Goal: Information Seeking & Learning: Find specific fact

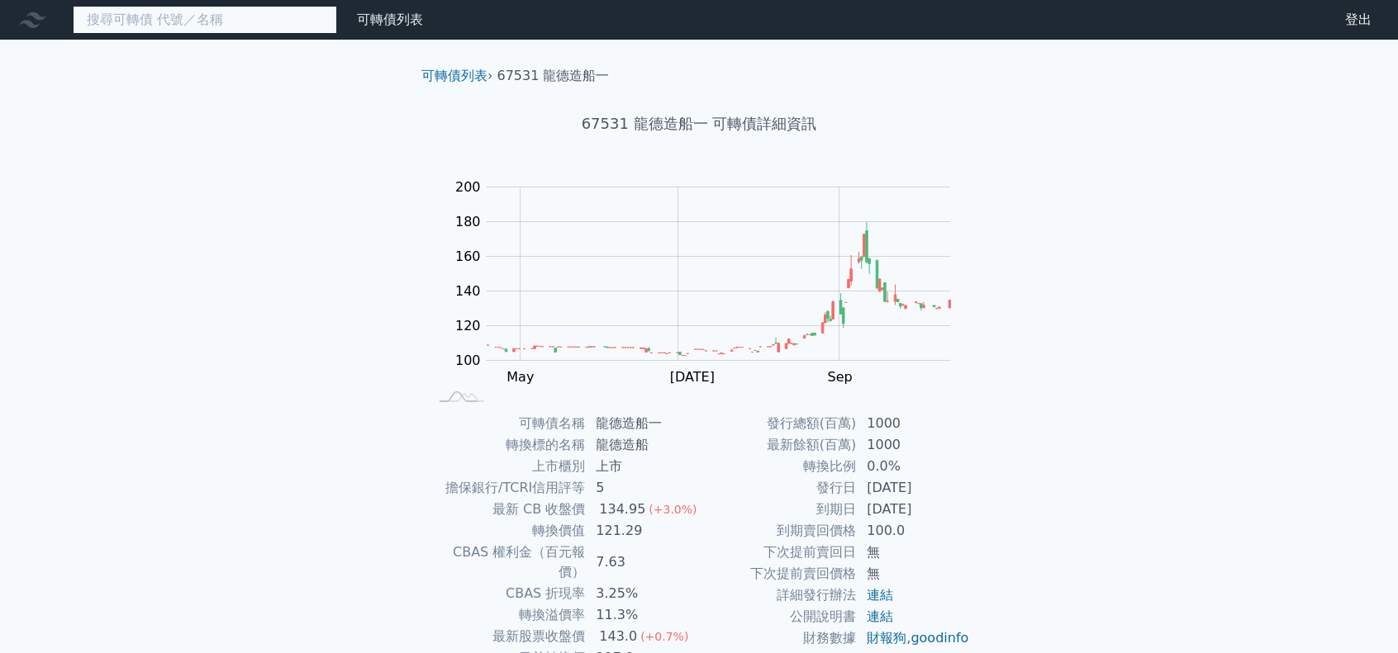
click at [165, 17] on input at bounding box center [205, 20] width 264 height 28
paste input "崇越電一"
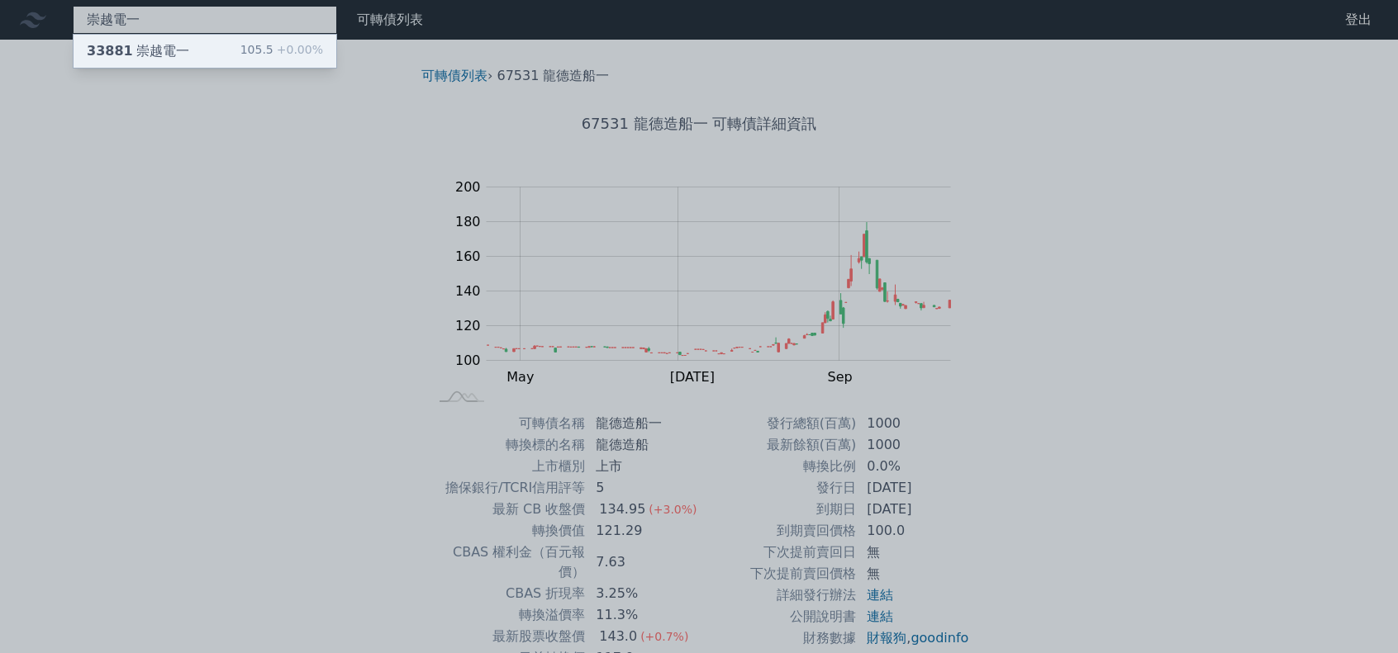
type input "崇越電一"
click at [164, 51] on div "33881 崇越電一" at bounding box center [138, 51] width 102 height 20
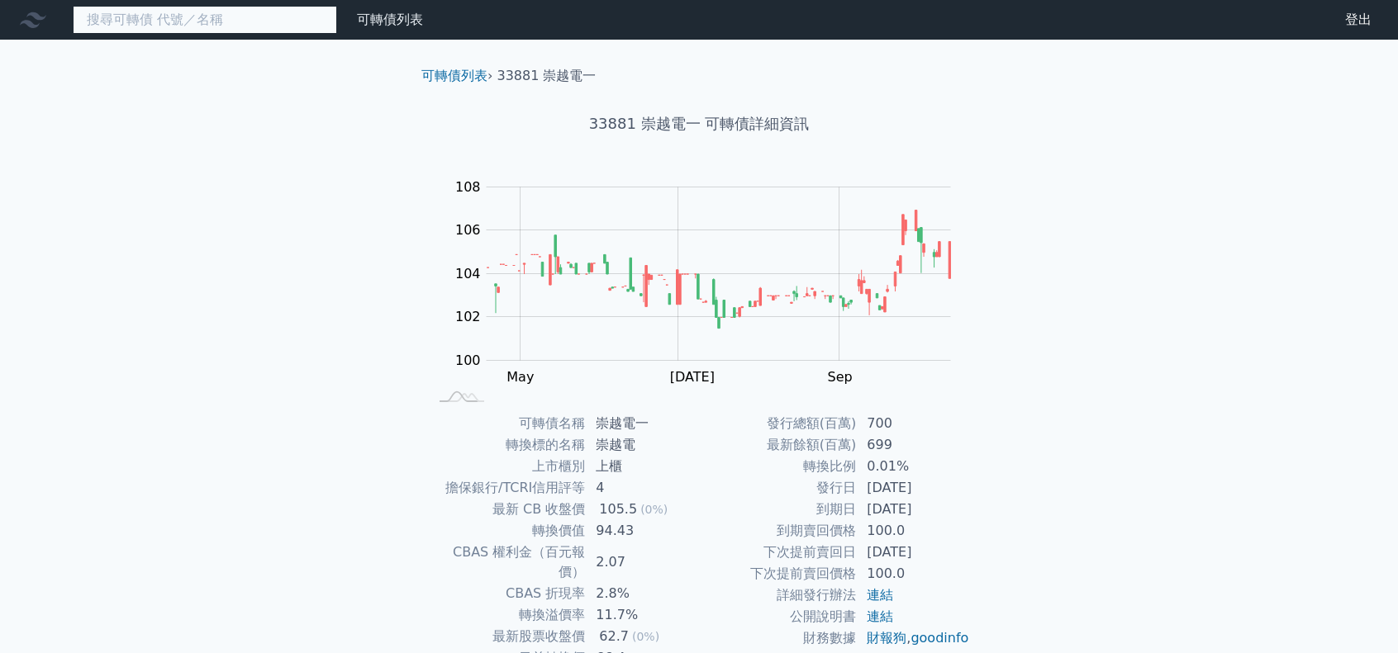
click at [190, 18] on input at bounding box center [205, 20] width 264 height 28
paste input "家登四"
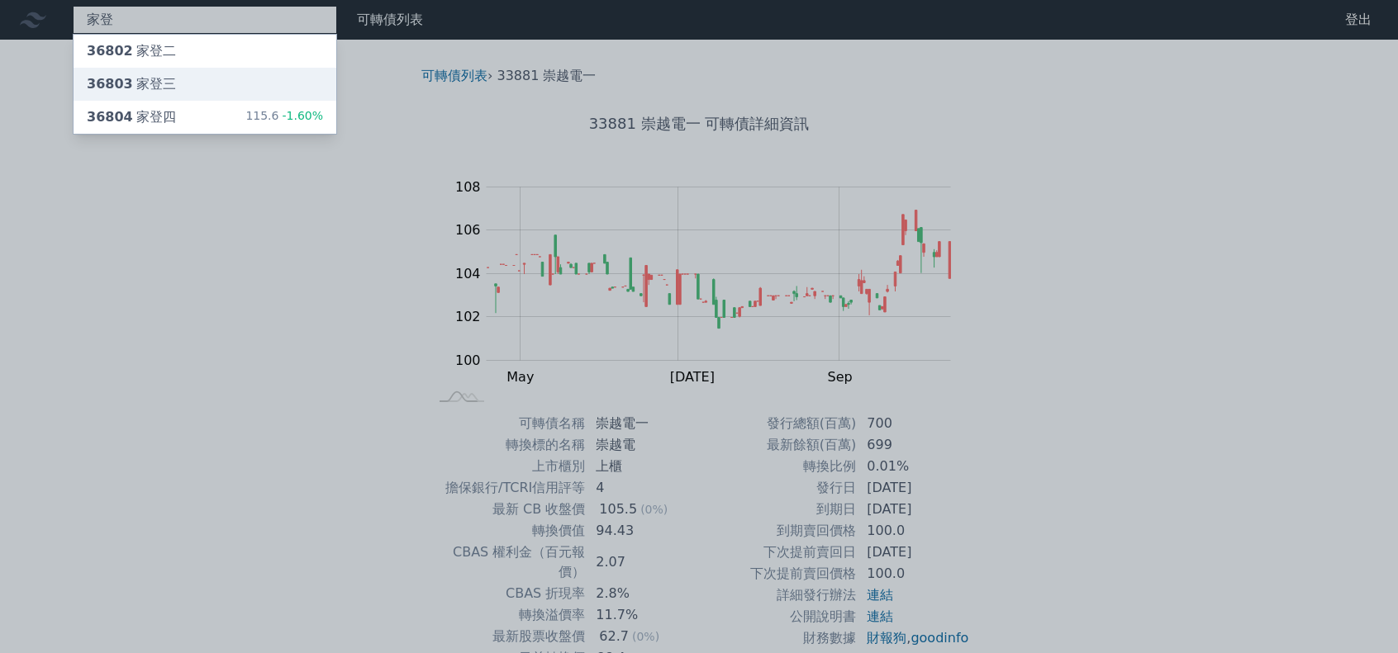
type input "家登"
click at [176, 91] on div "36803 家登三" at bounding box center [205, 84] width 263 height 33
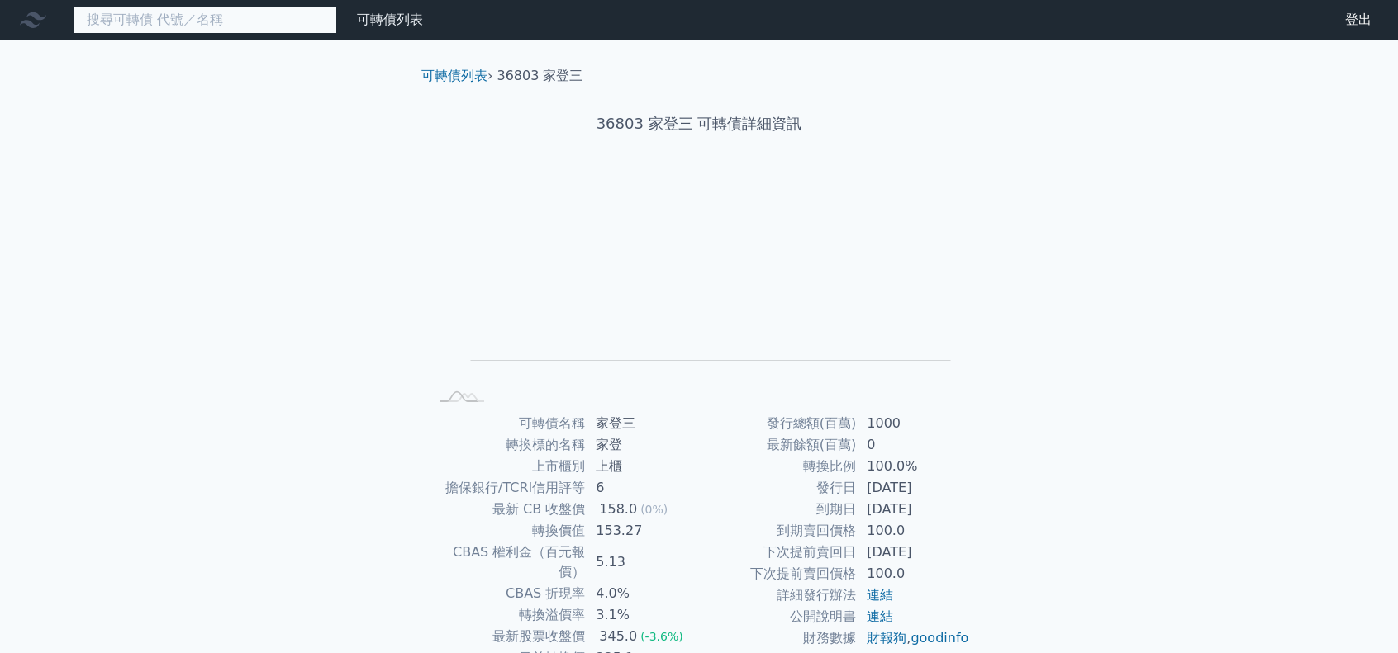
click at [174, 19] on input at bounding box center [205, 20] width 264 height 28
paste input "家登四"
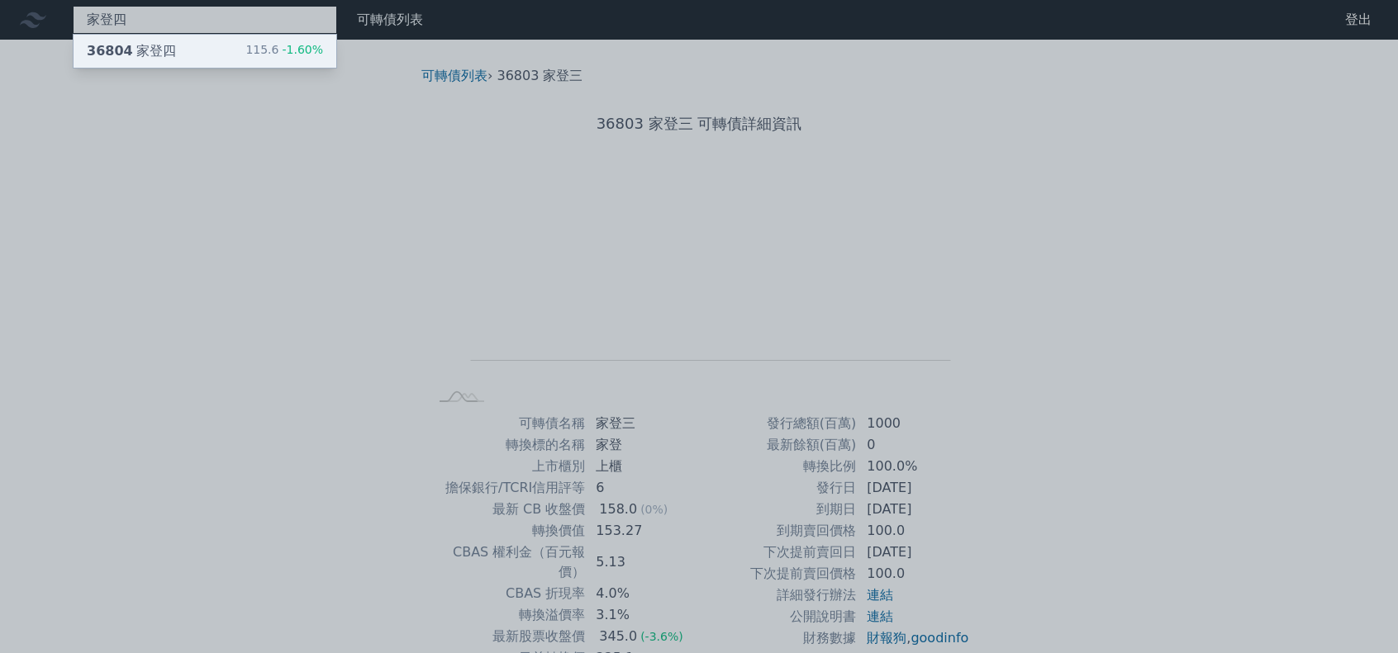
type input "家登四"
click at [164, 55] on div "36804 家登四" at bounding box center [131, 51] width 89 height 20
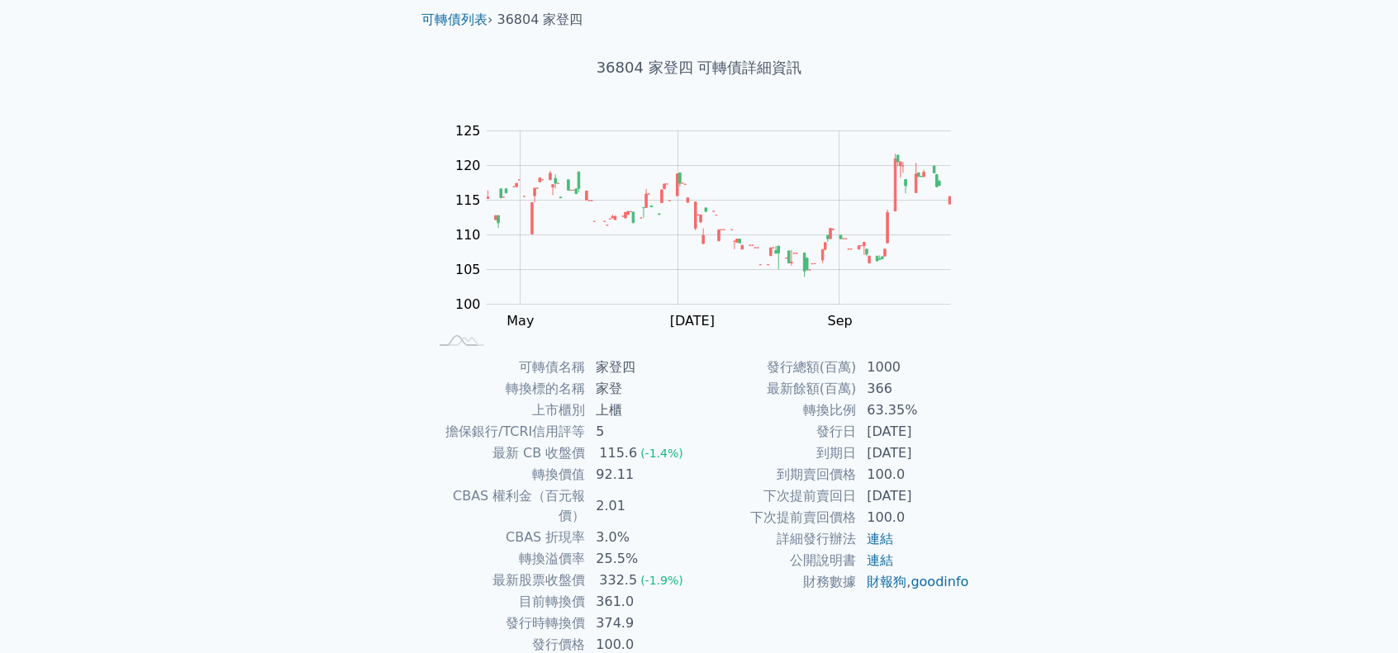
scroll to position [111, 0]
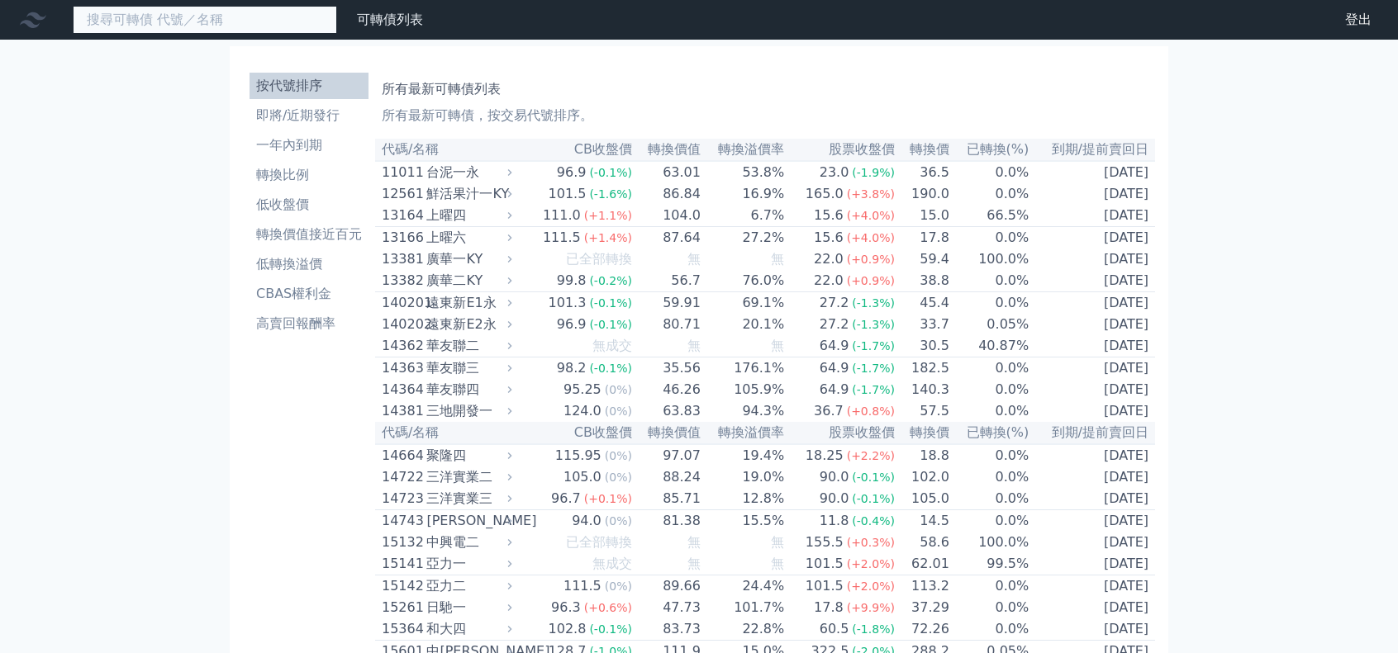
click at [236, 27] on input at bounding box center [205, 20] width 264 height 28
paste input "弘塑二"
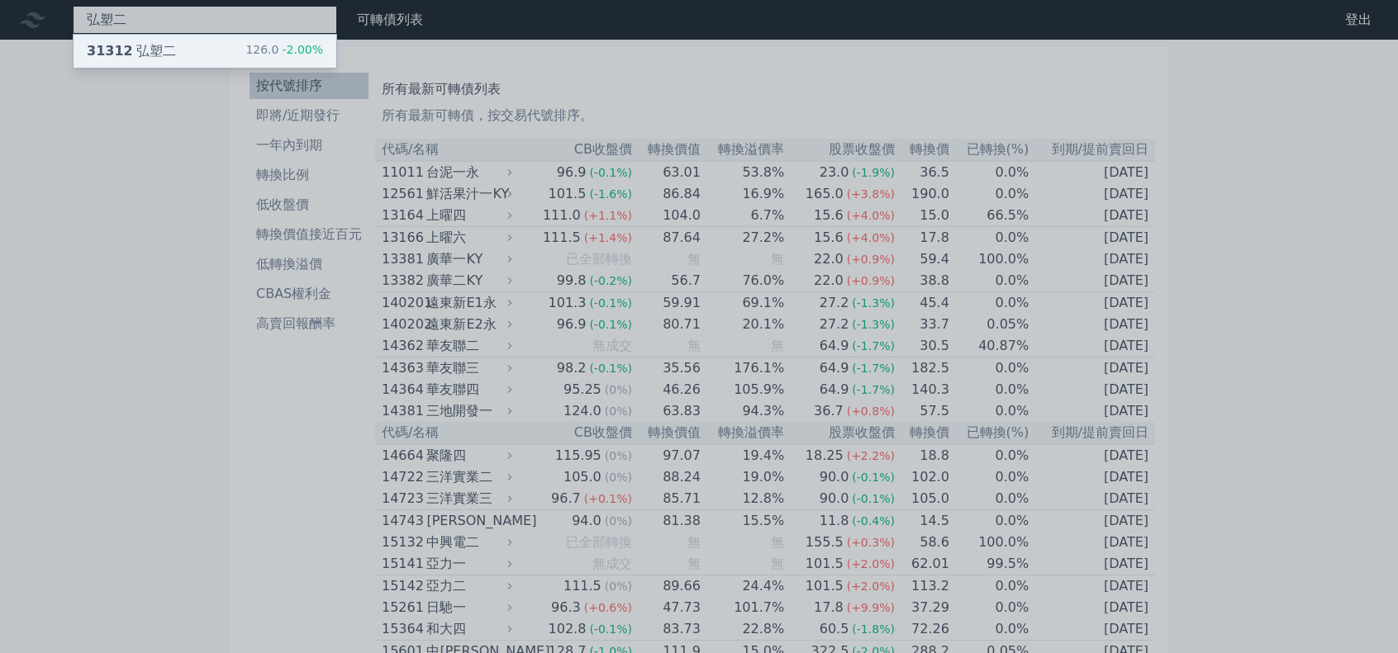
type input "弘塑二"
click at [198, 58] on div "31312 弘塑二 126.0 -2.00%" at bounding box center [205, 51] width 263 height 33
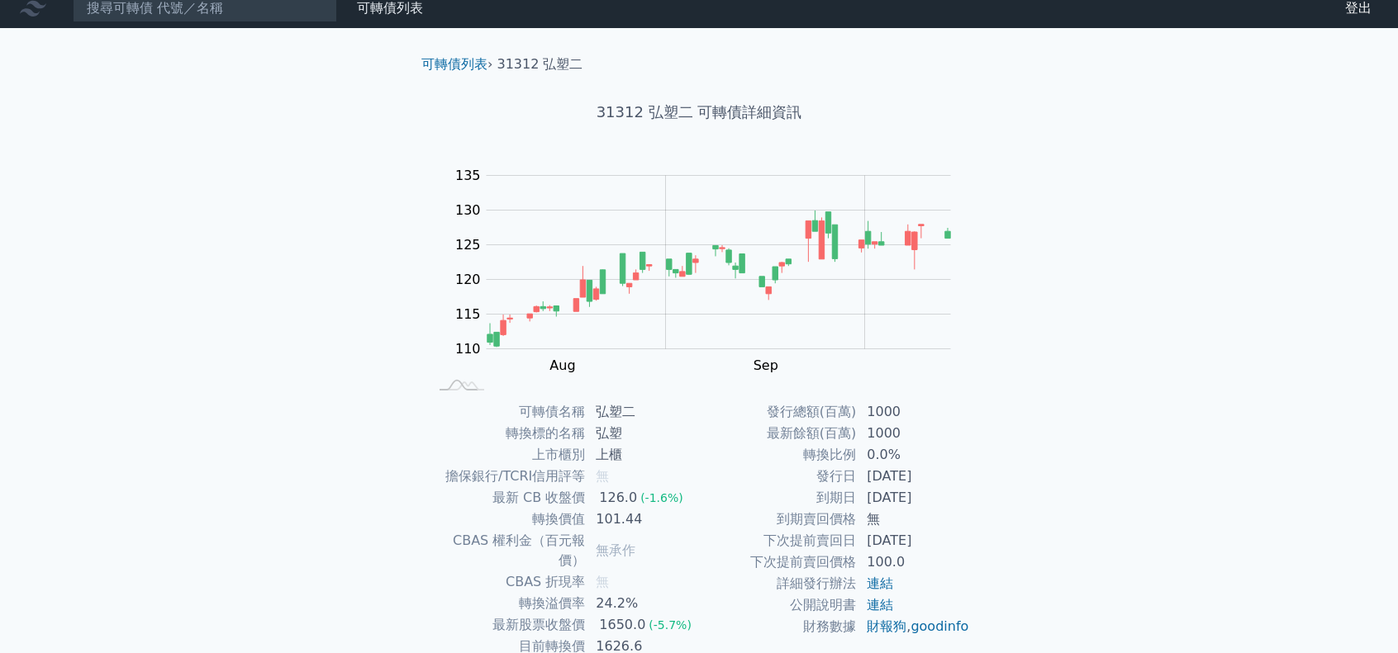
scroll to position [111, 0]
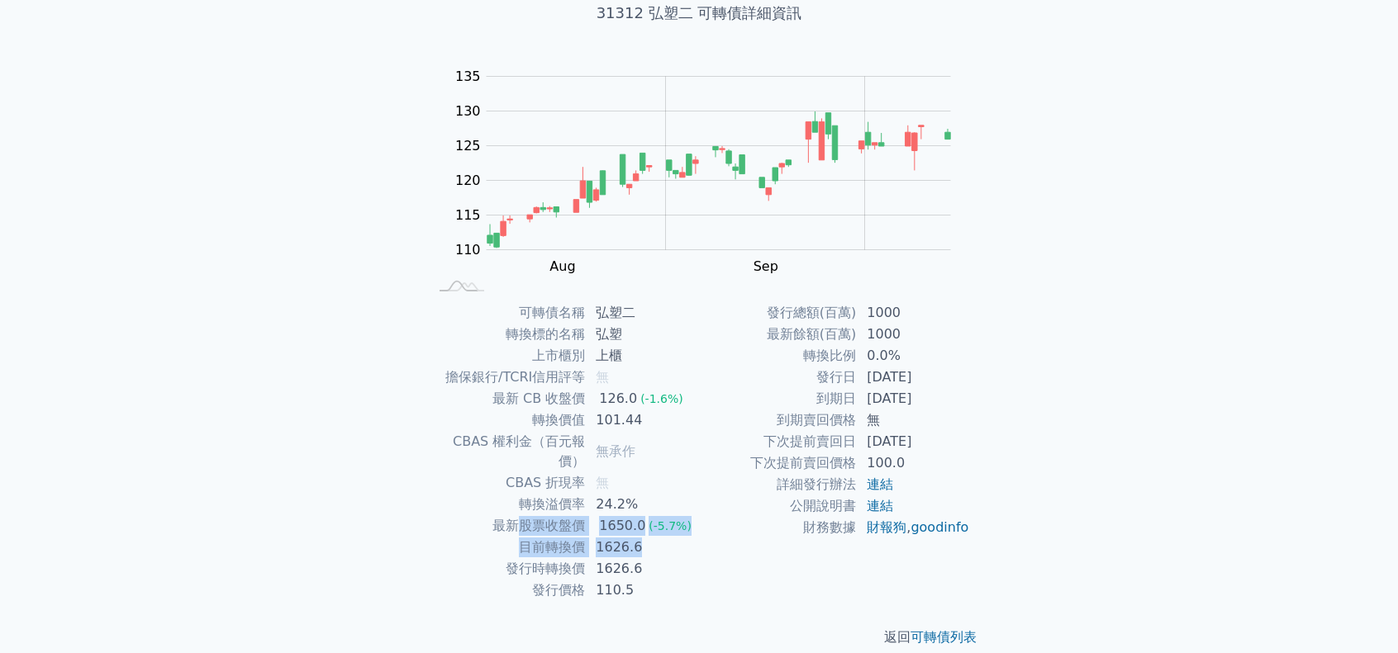
drag, startPoint x: 524, startPoint y: 511, endPoint x: 665, endPoint y: 517, distance: 141.4
click at [665, 517] on tbody "可轉債名稱 弘塑二 轉換標的名稱 弘塑 上市櫃別 上櫃 擔保銀行/TCRI信用評等 無 最新 CB 收盤價 126.0 (-1.6%) 轉換價值 101.44…" at bounding box center [563, 451] width 271 height 299
click at [618, 537] on td "1626.6" at bounding box center [642, 547] width 113 height 21
drag, startPoint x: 559, startPoint y: 527, endPoint x: 638, endPoint y: 532, distance: 78.6
click at [638, 537] on tr "目前轉換價 1626.6" at bounding box center [563, 547] width 271 height 21
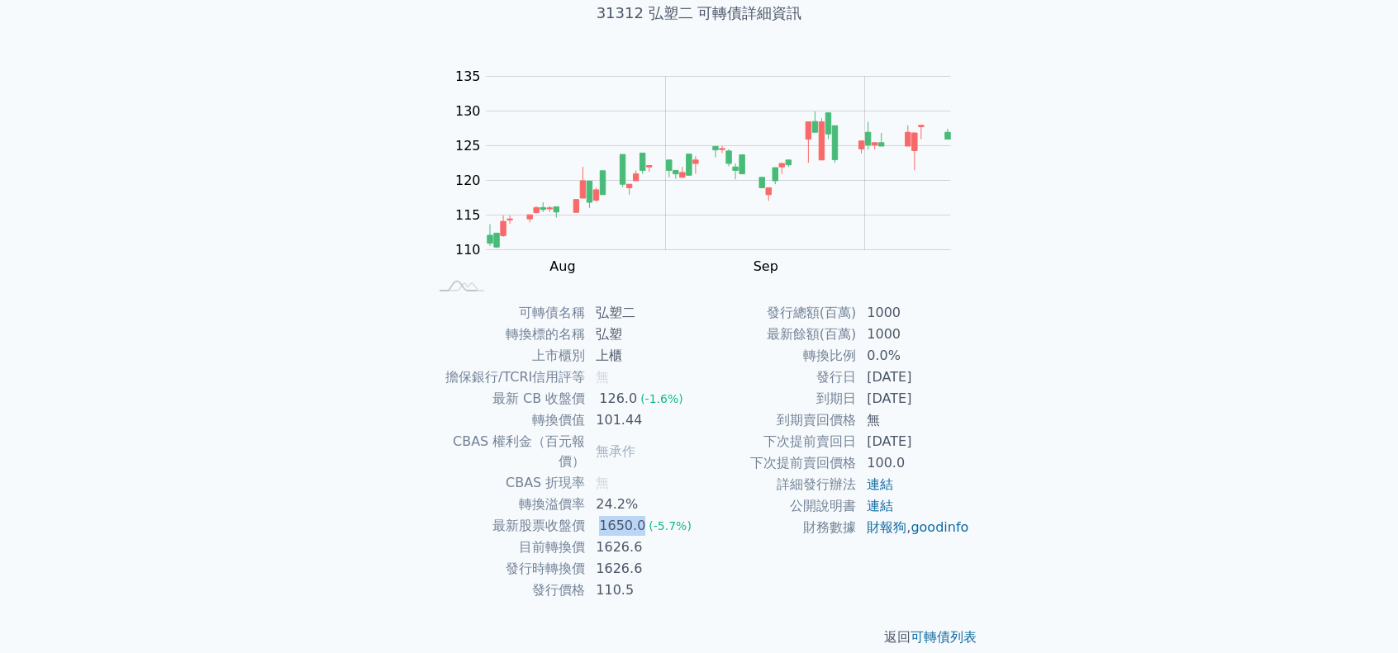
drag, startPoint x: 601, startPoint y: 513, endPoint x: 645, endPoint y: 511, distance: 44.6
click at [645, 515] on td "1650.0 (-5.7%)" at bounding box center [642, 525] width 113 height 21
click at [891, 450] on td "2028-08-05" at bounding box center [913, 441] width 113 height 21
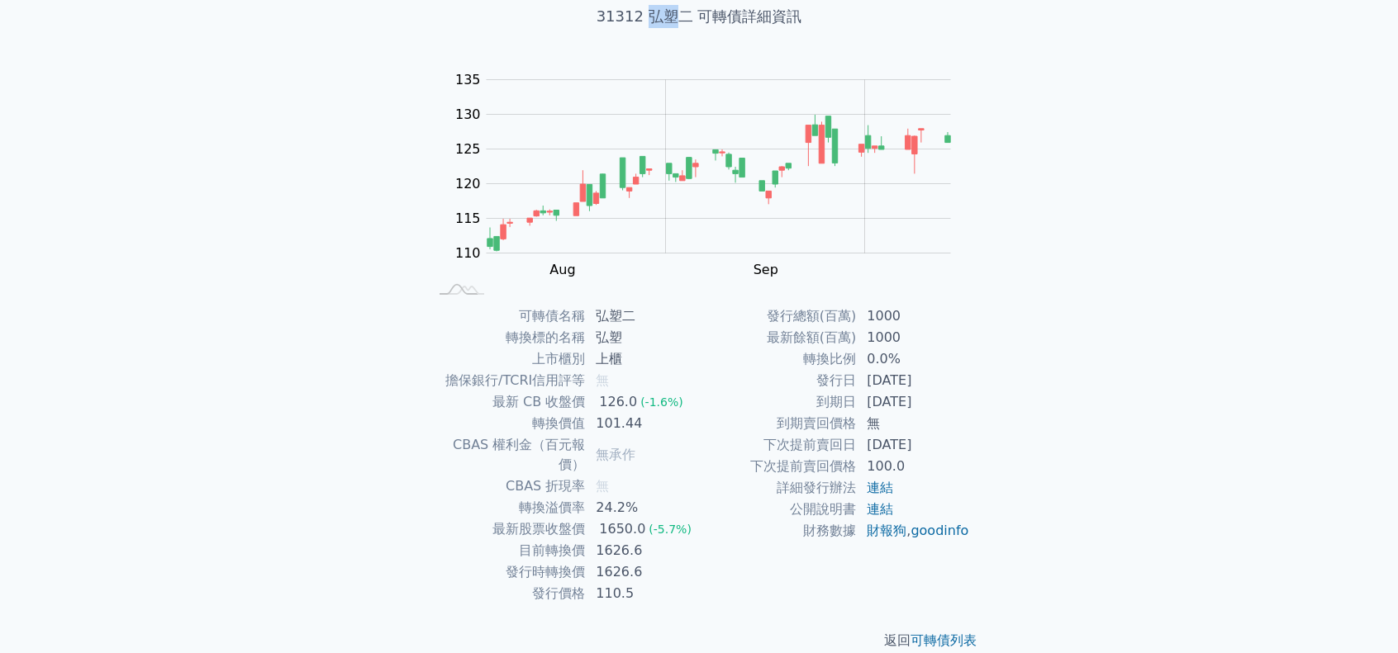
scroll to position [101, 0]
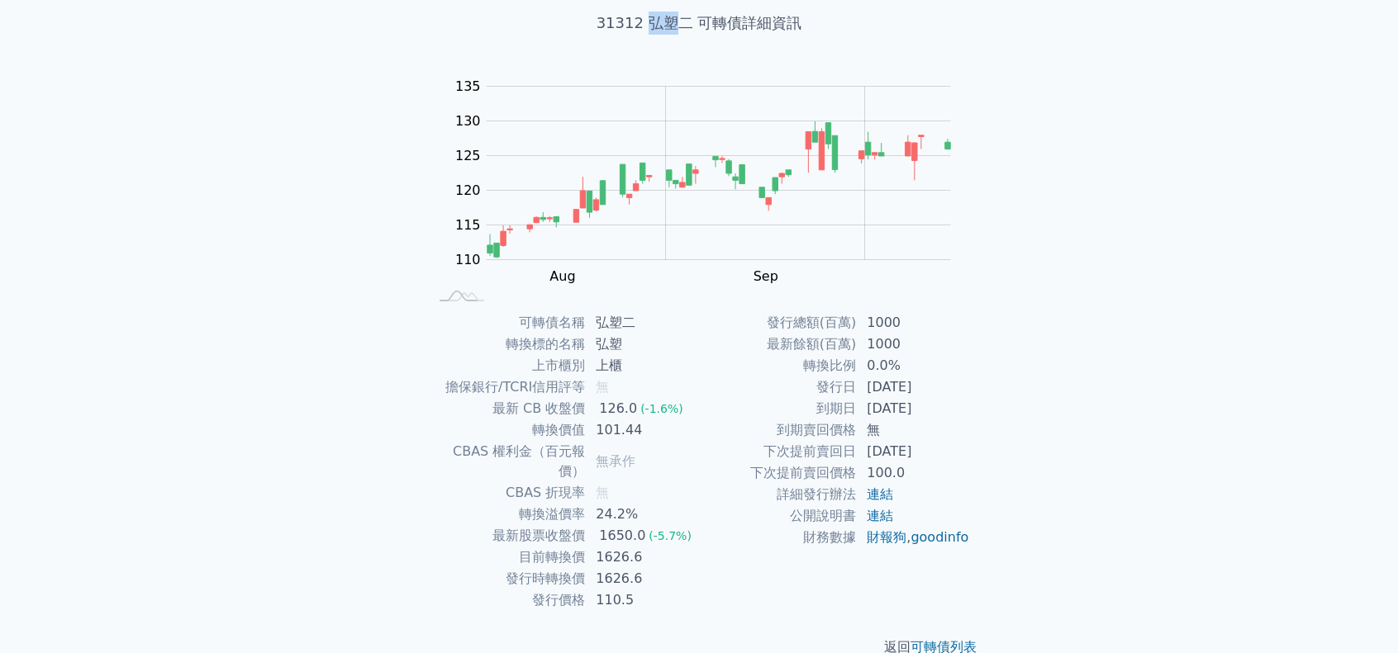
drag, startPoint x: 653, startPoint y: 10, endPoint x: 674, endPoint y: 11, distance: 21.5
click at [681, 10] on div "31312 弘塑二 可轉債詳細資訊" at bounding box center [699, 23] width 582 height 76
copy h1 "弘塑"
click at [874, 335] on td "1000" at bounding box center [913, 344] width 113 height 21
